Goal: Task Accomplishment & Management: Manage account settings

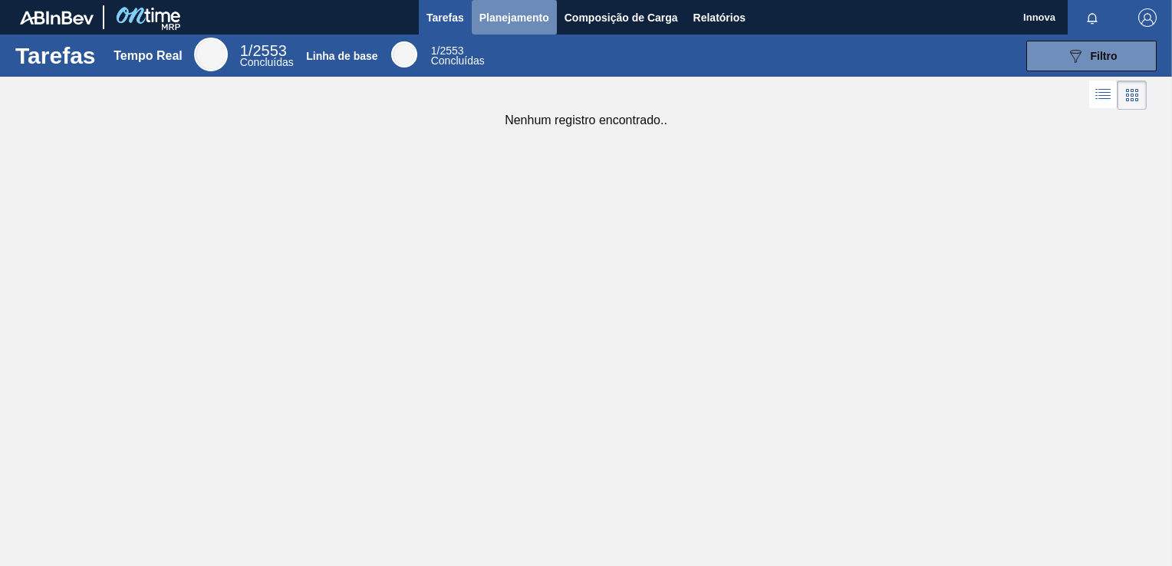
click at [512, 21] on span "Planejamento" at bounding box center [514, 17] width 70 height 18
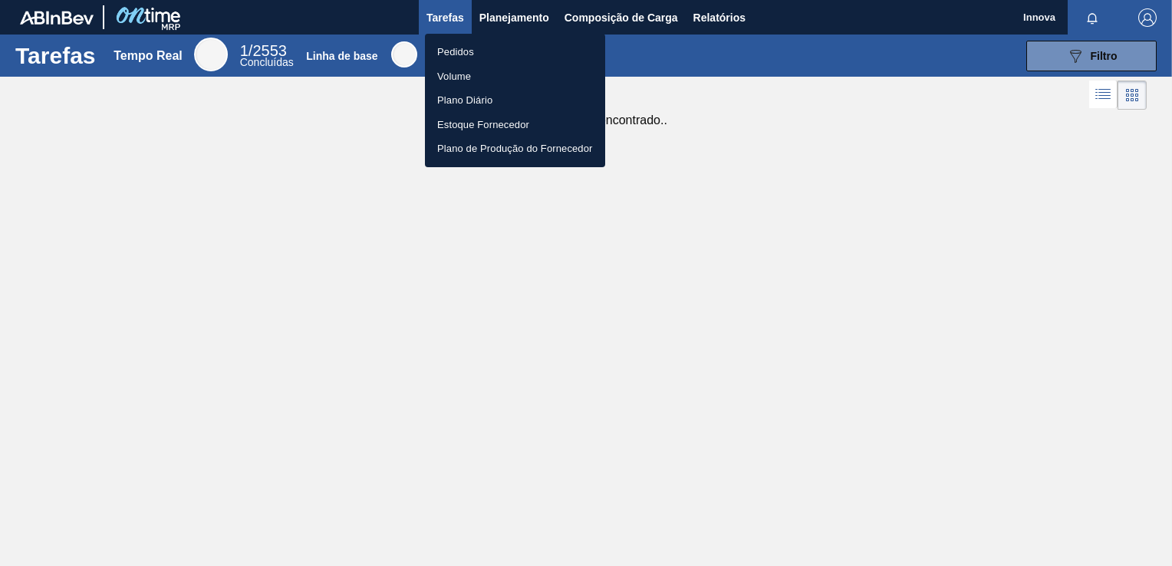
click at [462, 51] on li "Pedidos" at bounding box center [515, 52] width 180 height 25
